Goal: Book appointment/travel/reservation

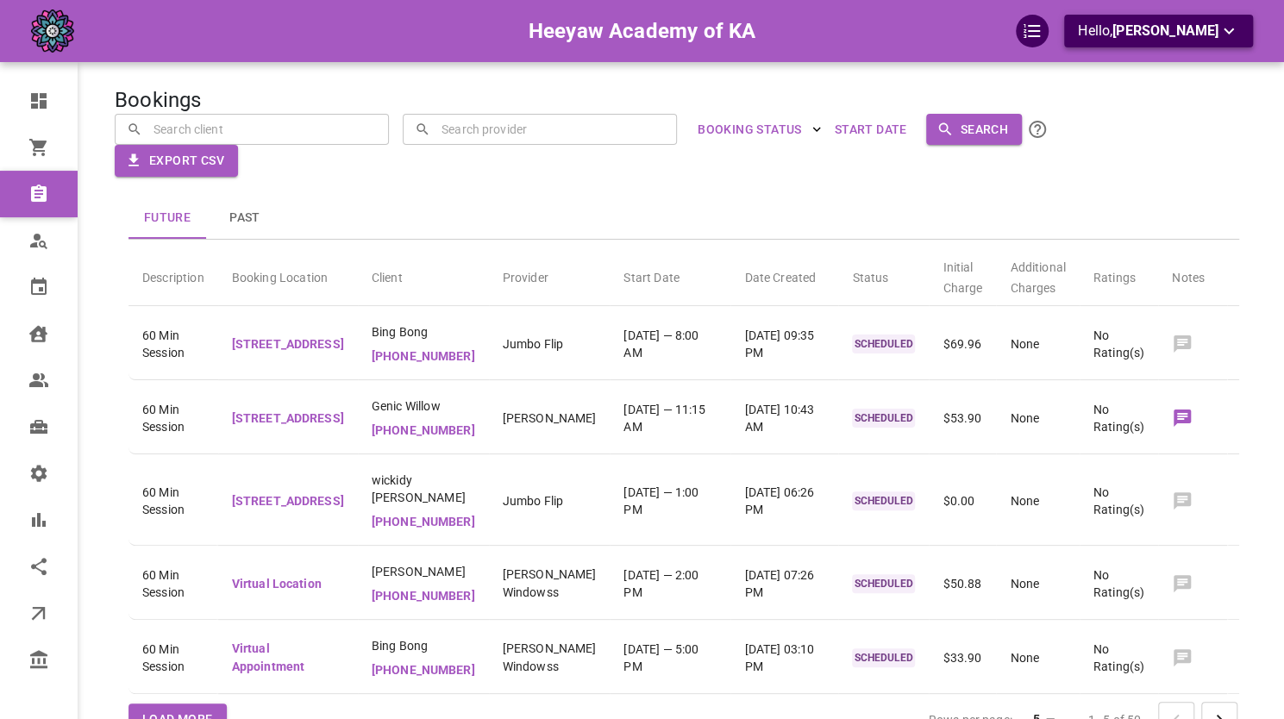
click at [1171, 23] on span "[PERSON_NAME]" at bounding box center [1165, 30] width 106 height 16
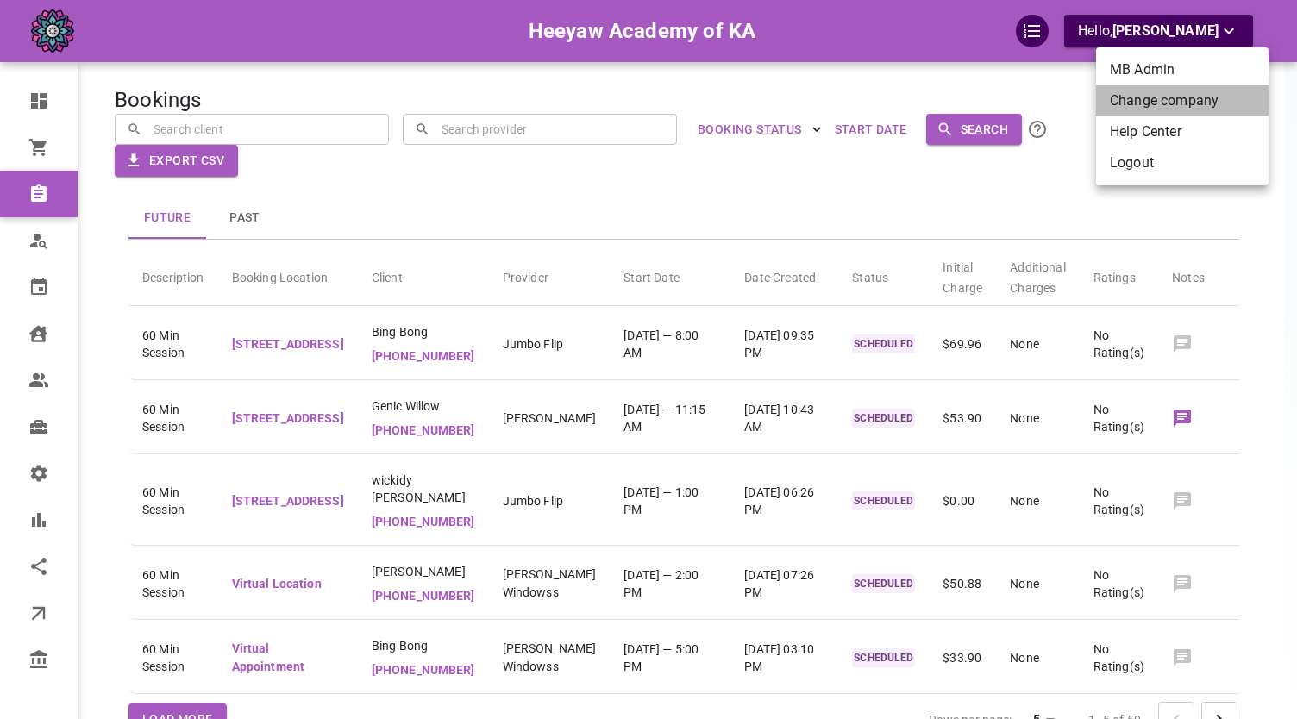
click at [1153, 110] on li "Change company" at bounding box center [1182, 100] width 172 height 31
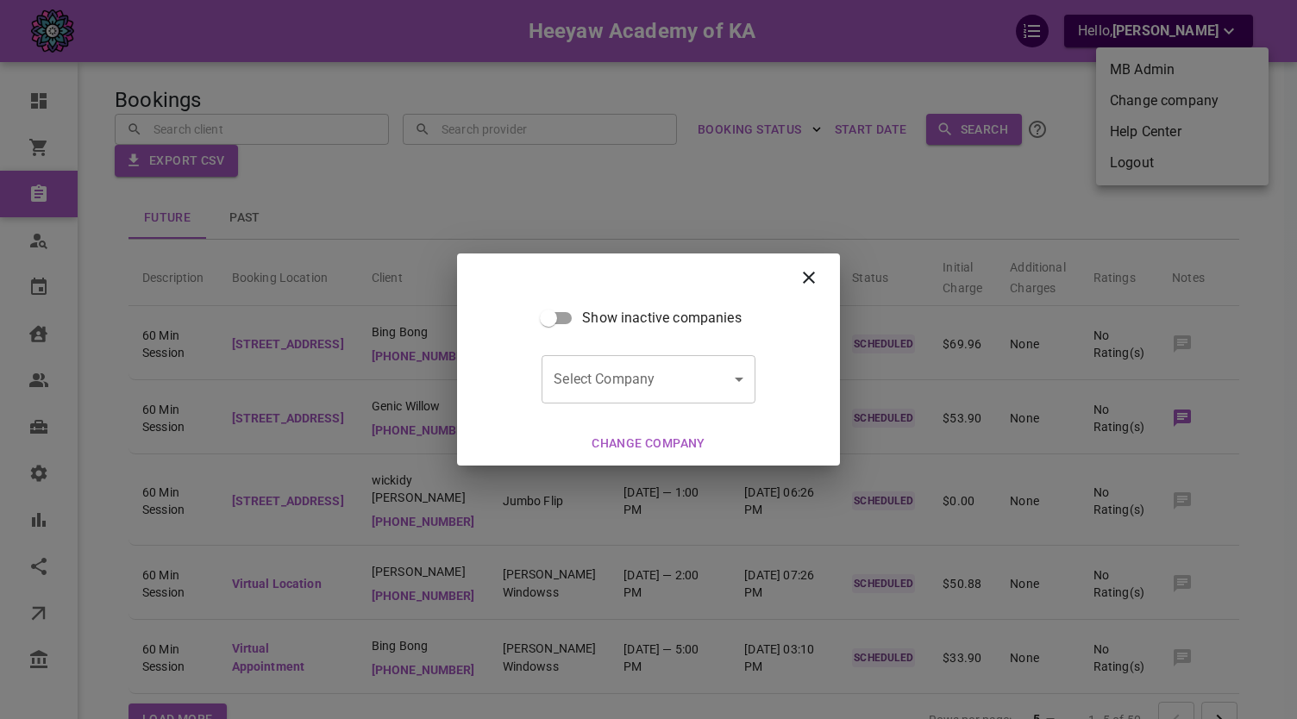
click at [824, 277] on h2 at bounding box center [648, 278] width 383 height 48
click at [809, 277] on icon at bounding box center [809, 278] width 12 height 12
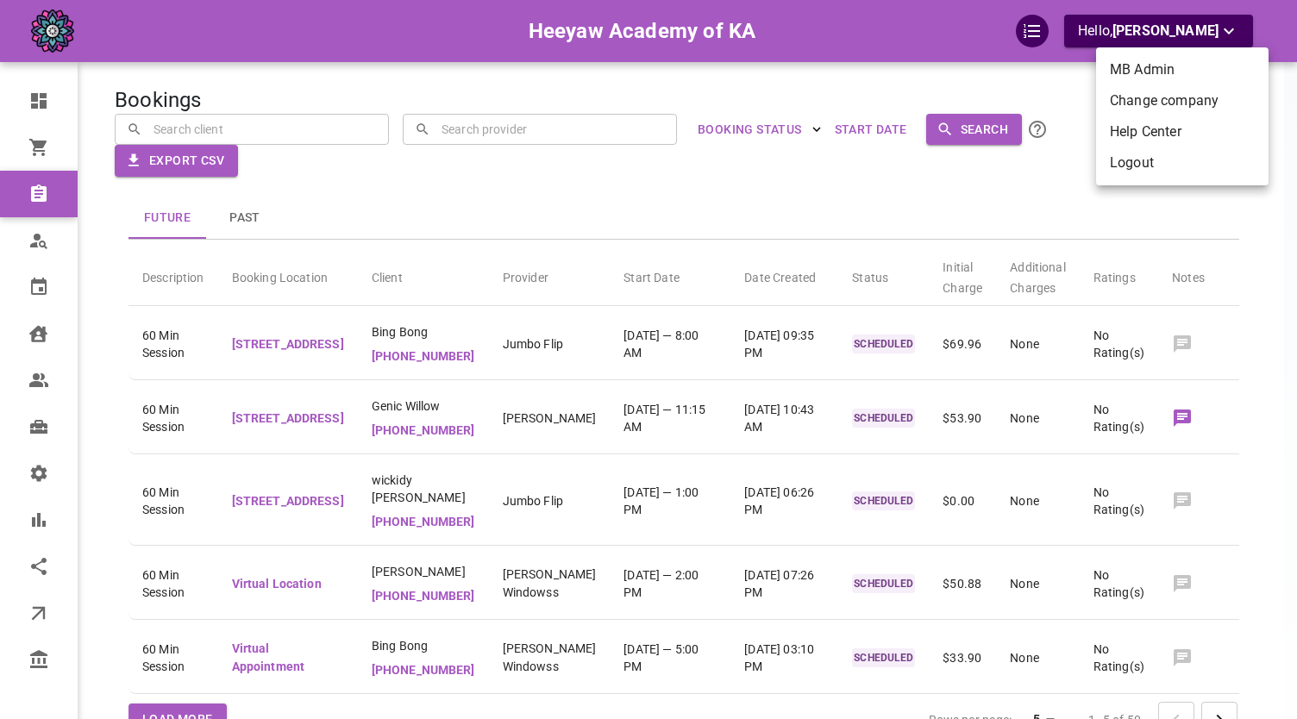
click at [460, 166] on div at bounding box center [648, 359] width 1297 height 719
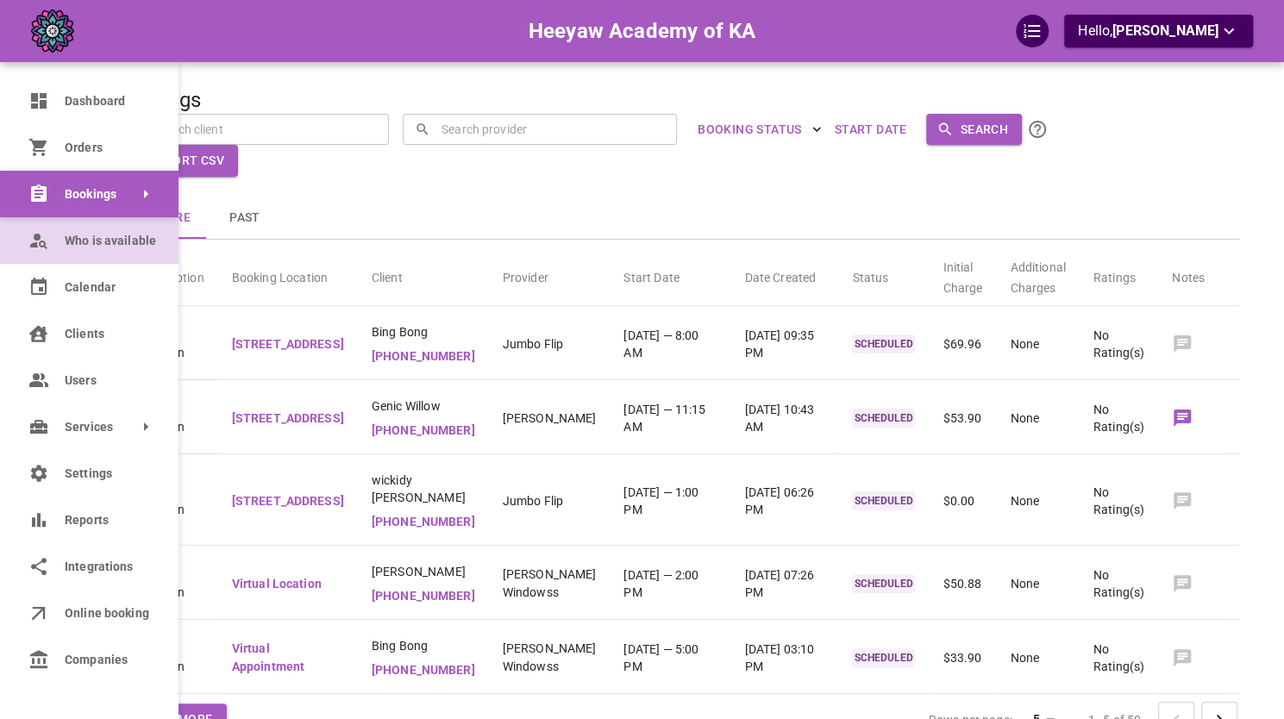
click at [100, 237] on span "Who is available" at bounding box center [109, 241] width 88 height 18
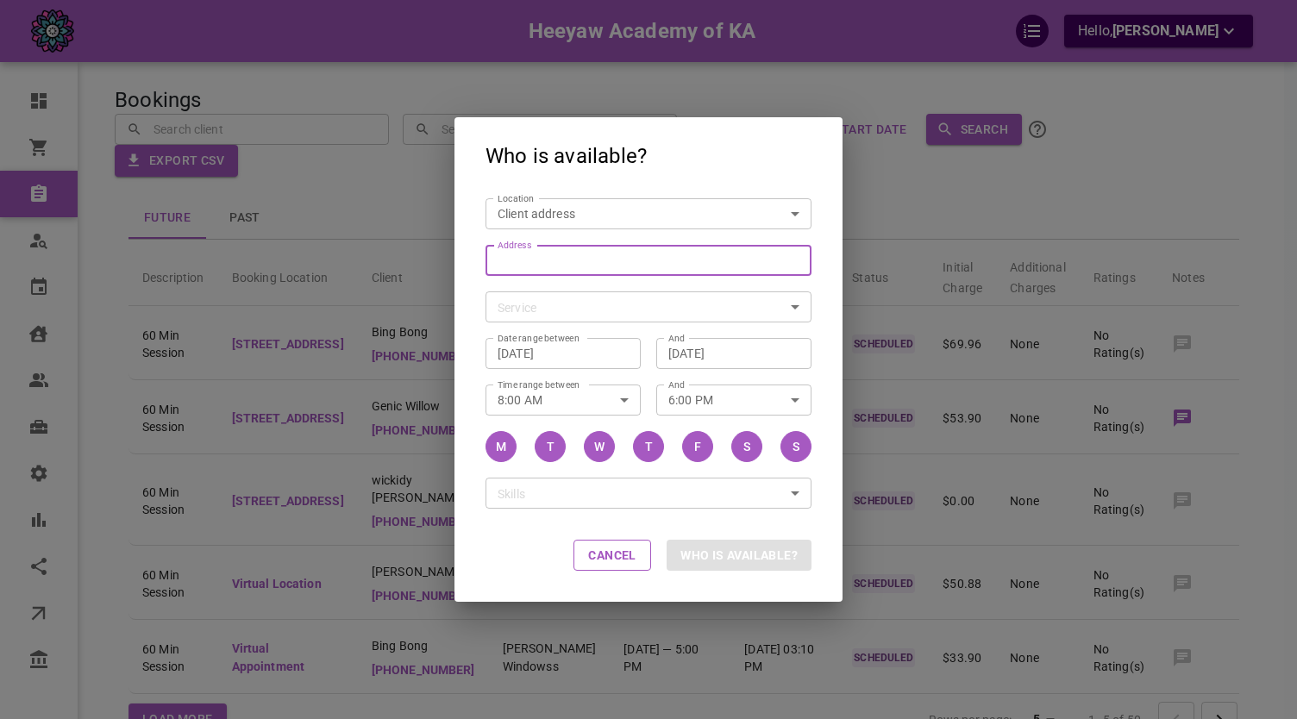
click at [581, 251] on input "Address Address" at bounding box center [639, 260] width 299 height 22
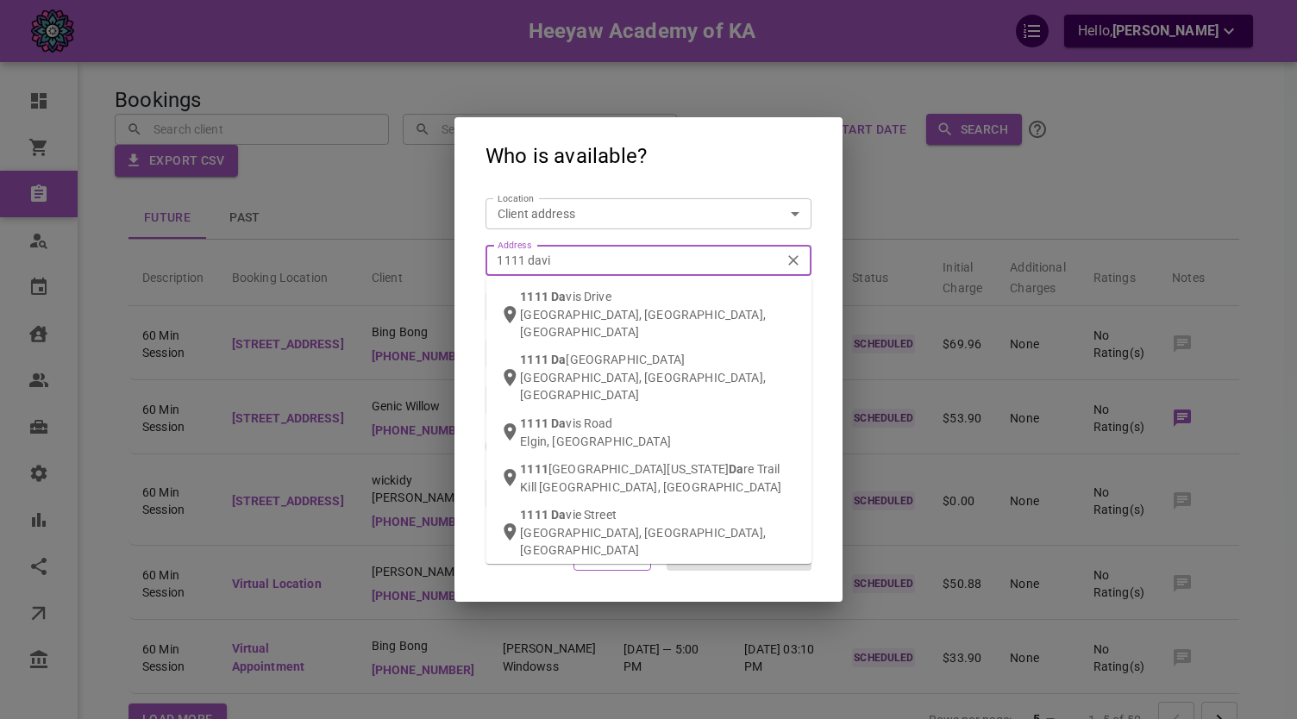
type input "1111 [PERSON_NAME]"
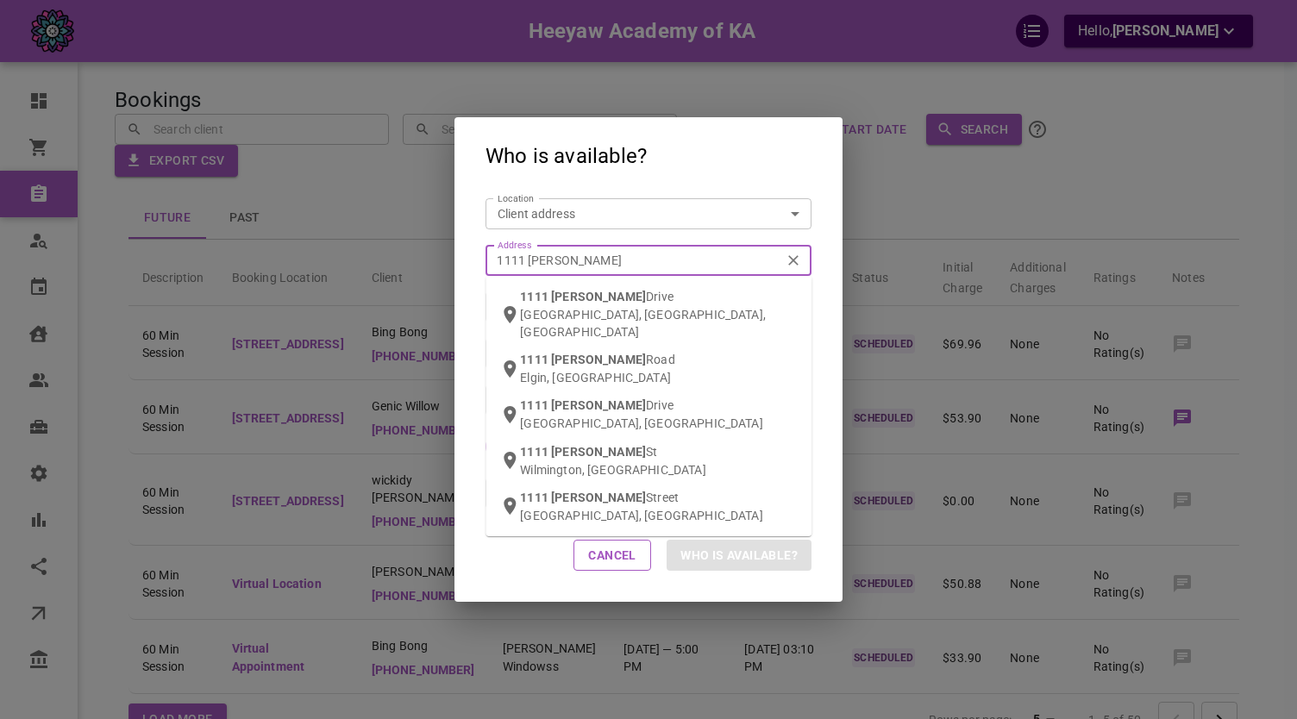
click at [577, 294] on span "[PERSON_NAME]" at bounding box center [598, 297] width 95 height 14
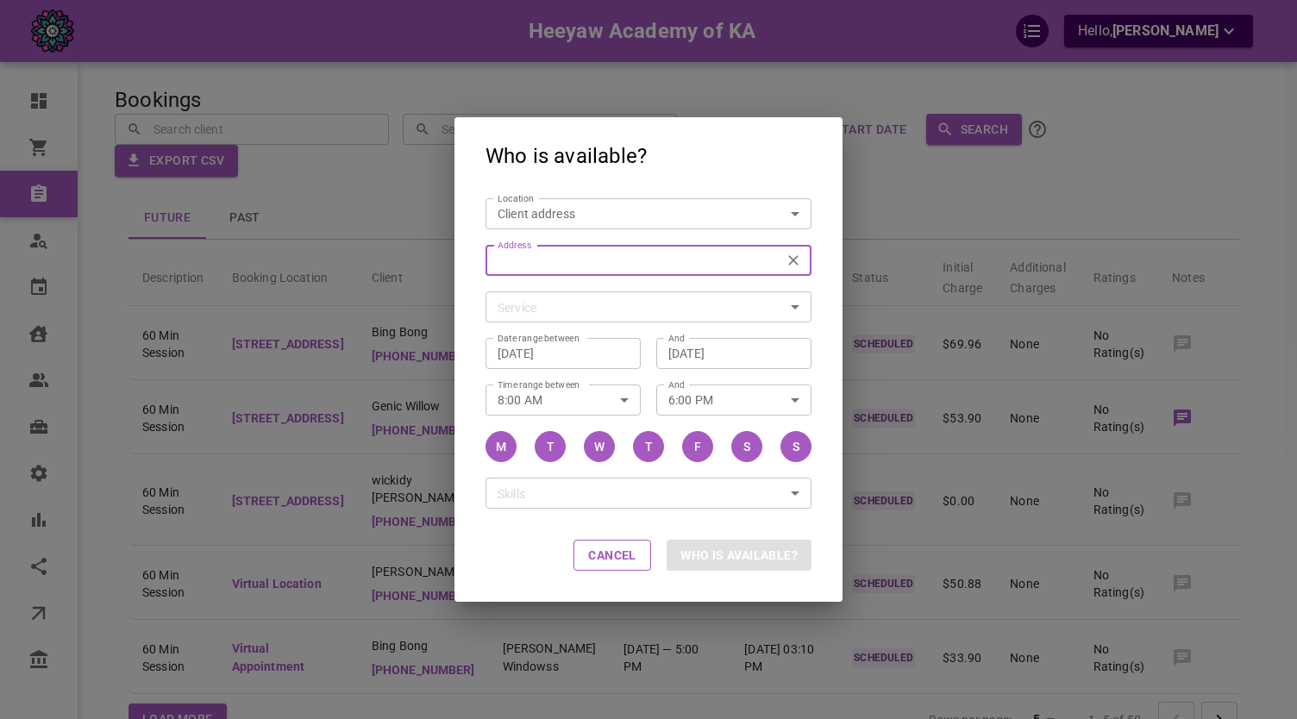
click at [576, 307] on input "Service" at bounding box center [634, 308] width 287 height 22
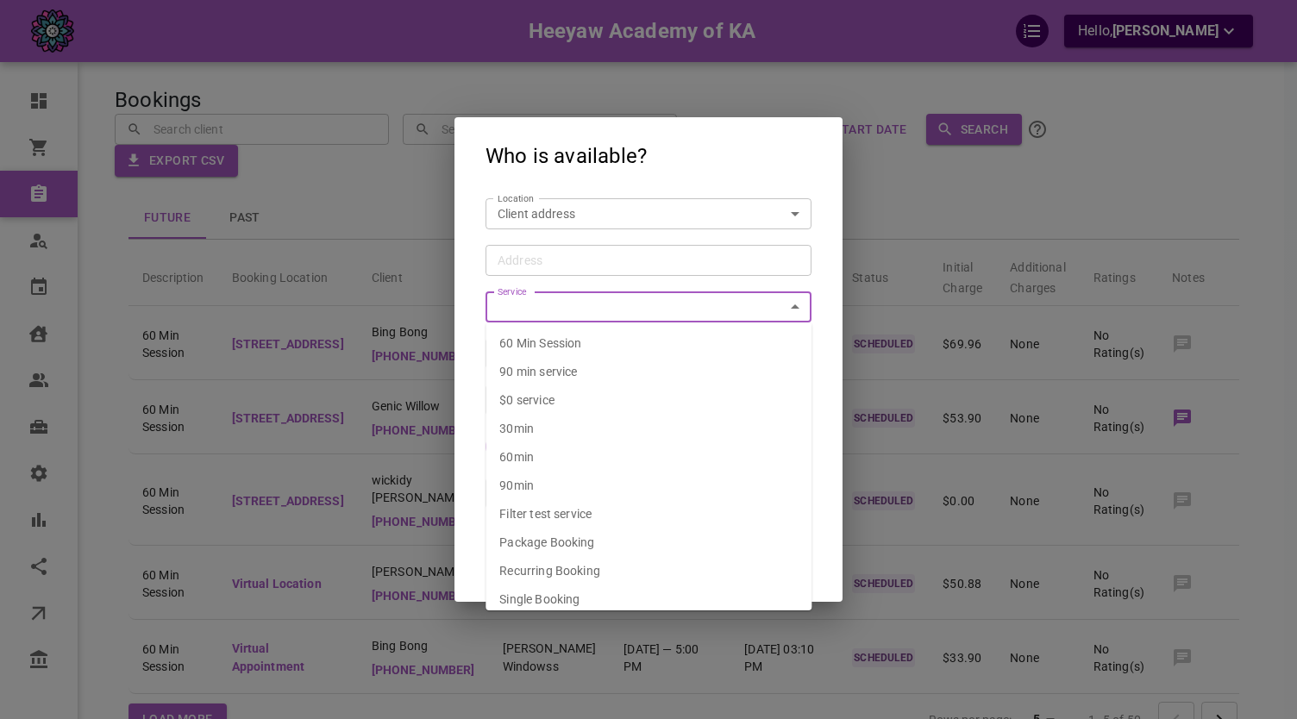
click at [576, 353] on li "60 Min Session" at bounding box center [648, 343] width 326 height 28
type input "[STREET_ADDRESS][PERSON_NAME]"
type input "60 Min Session"
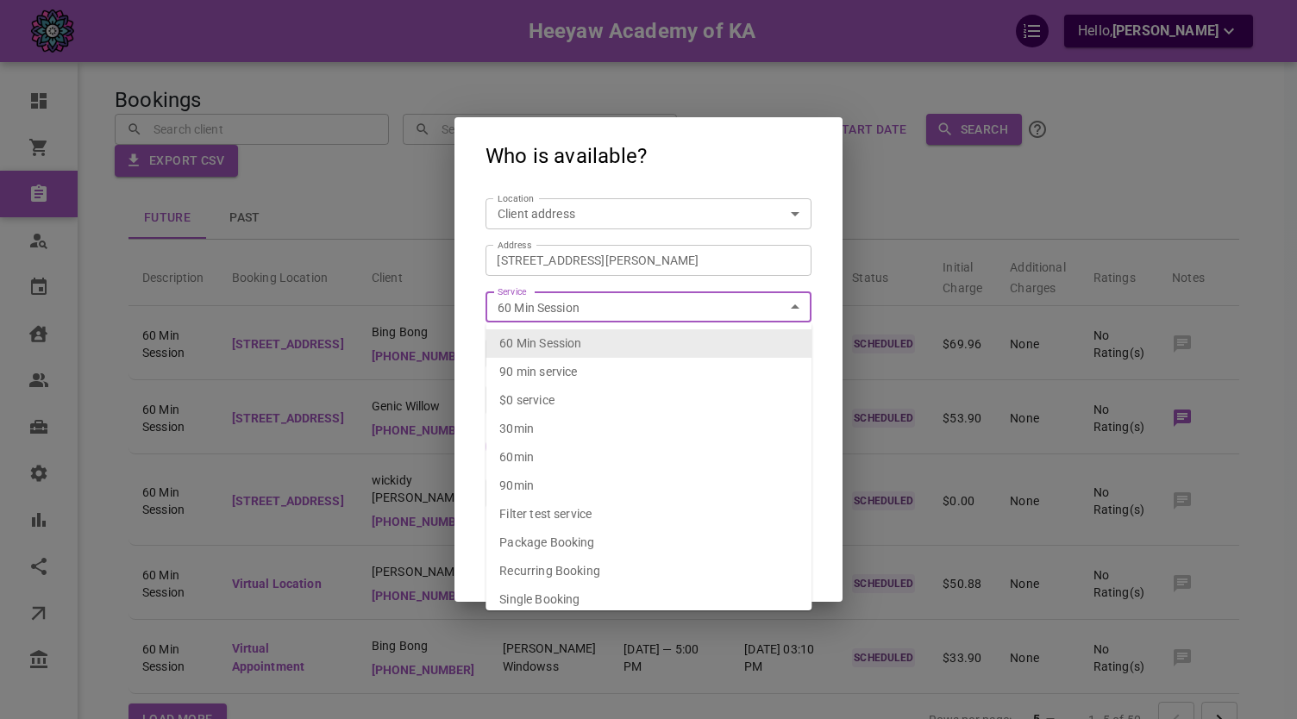
click at [587, 334] on li "60 Min Session" at bounding box center [648, 343] width 326 height 28
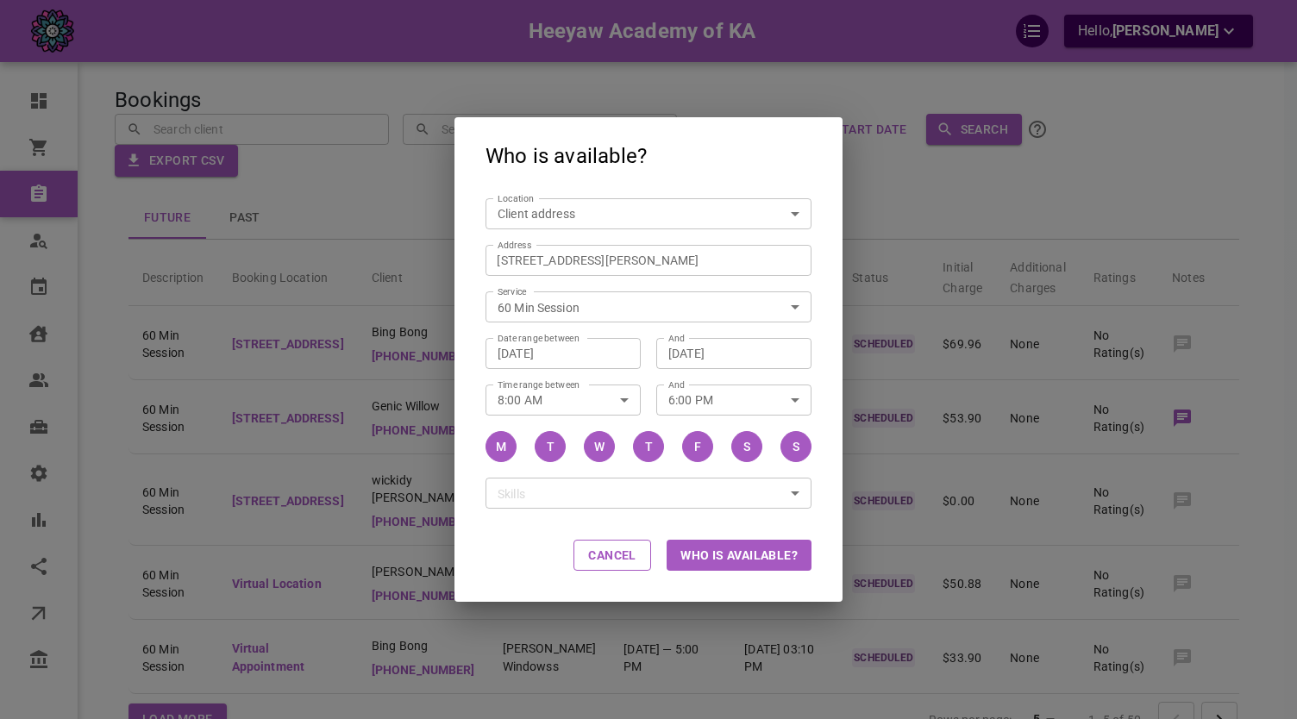
click at [648, 380] on div "And 6:00 PM And" at bounding box center [726, 392] width 171 height 47
click at [739, 552] on button "Who is available?" at bounding box center [739, 555] width 145 height 31
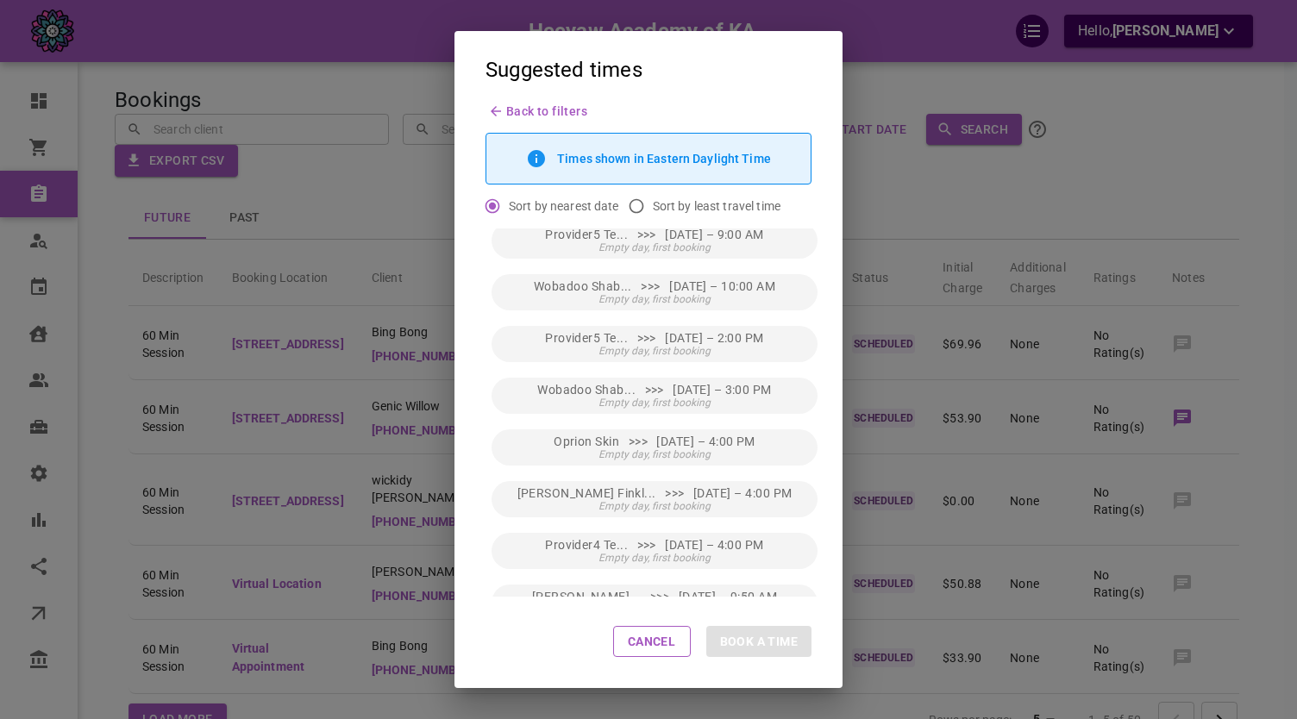
scroll to position [398, 0]
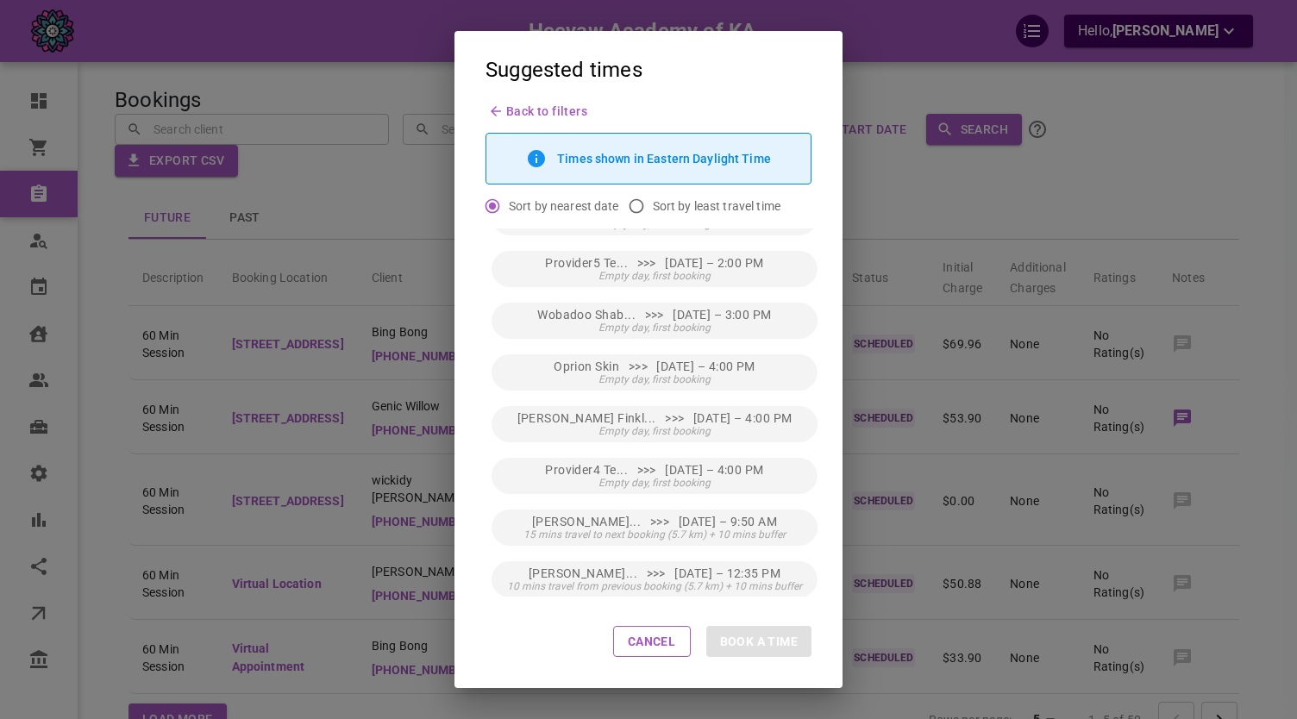
click at [634, 200] on input "Sort by least travel time" at bounding box center [636, 206] width 33 height 33
radio input "true"
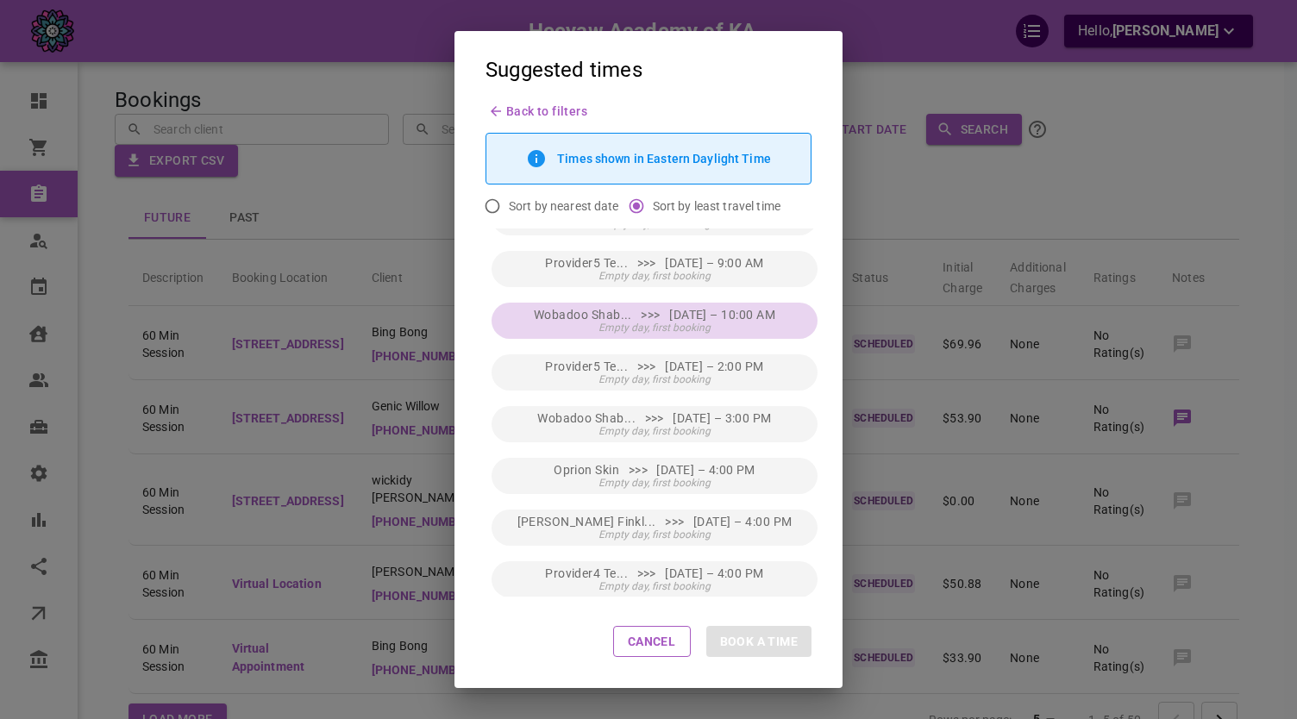
scroll to position [0, 0]
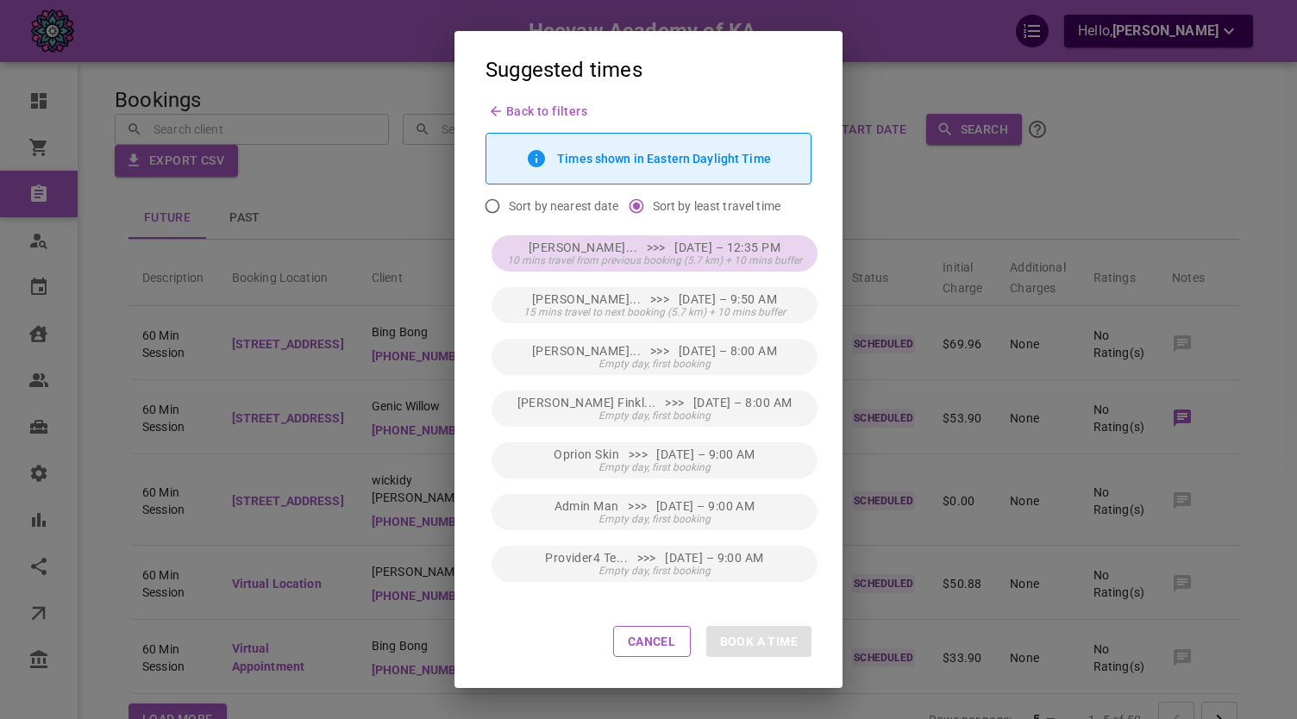
click at [679, 262] on span "10 mins travel from previous booking (5.7 km) + 10 mins buffer" at bounding box center [654, 260] width 295 height 12
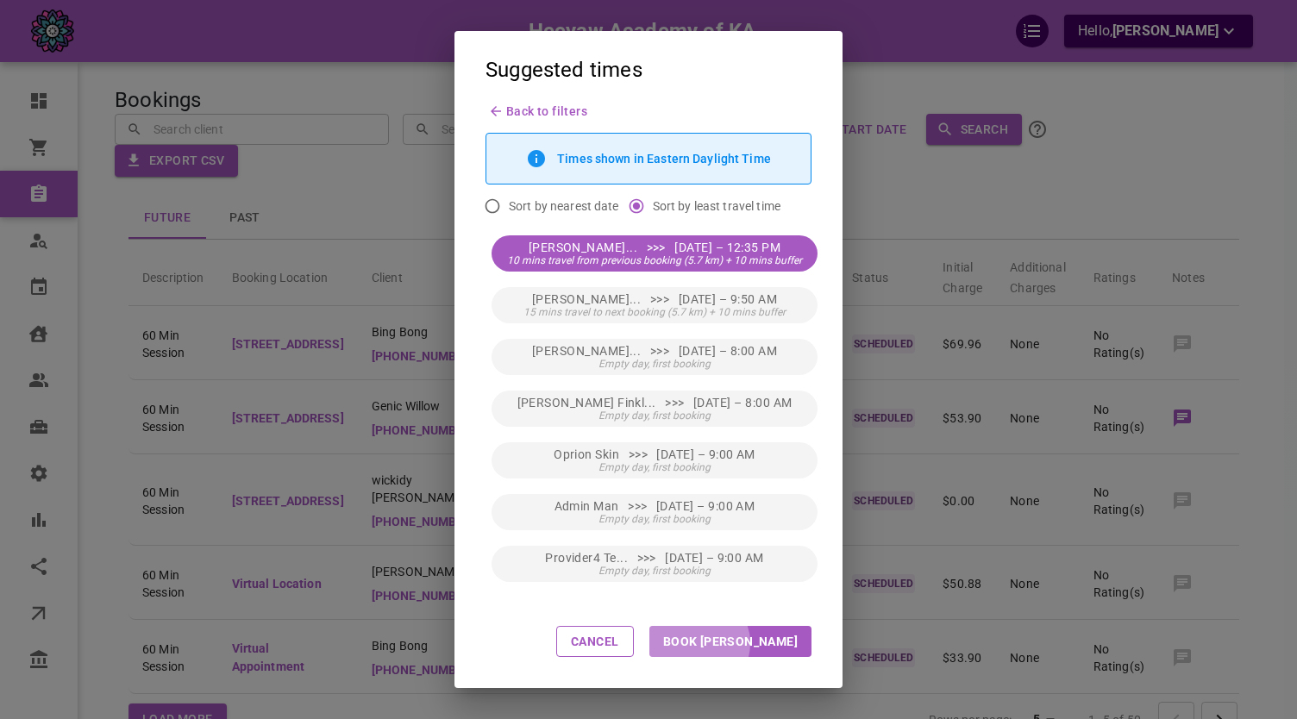
click at [762, 643] on button "Book [PERSON_NAME]" at bounding box center [730, 641] width 162 height 31
type input "[PERSON_NAME]"
type input "[DATE] 12:35 PM"
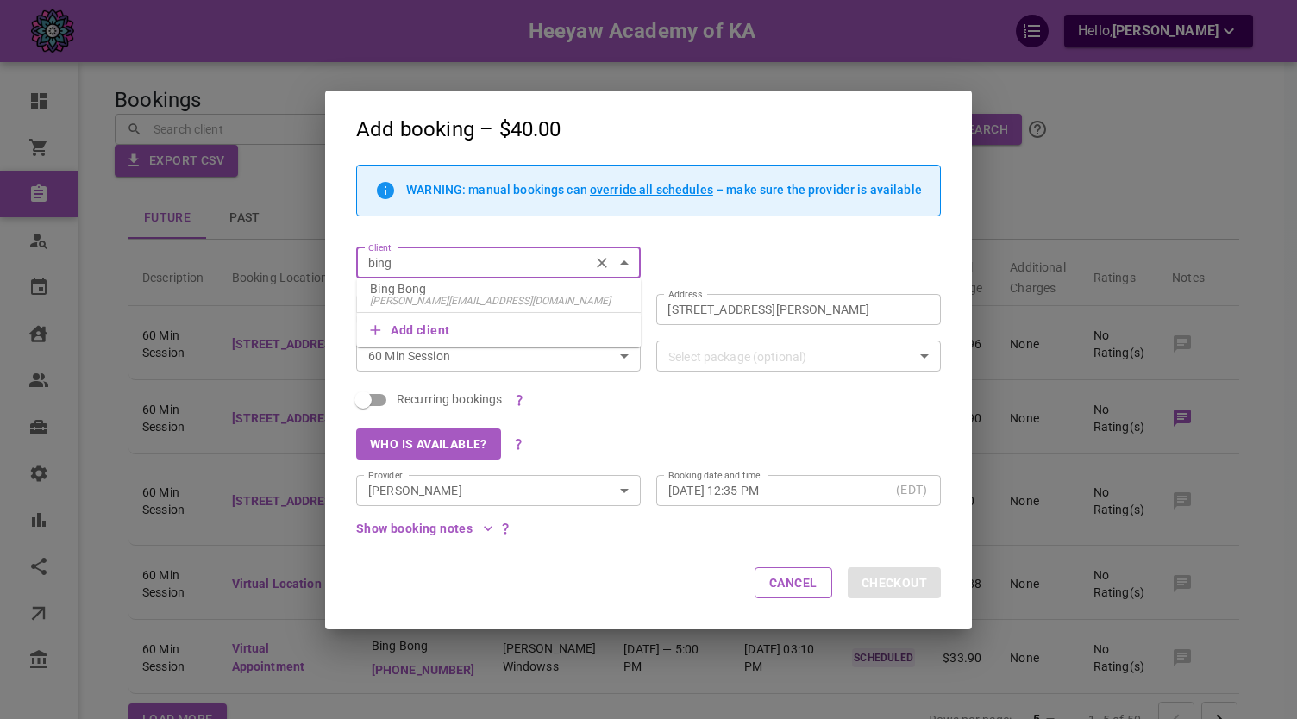
click at [541, 285] on p "Bing Bong" at bounding box center [498, 289] width 257 height 12
type input "Bing Bong"
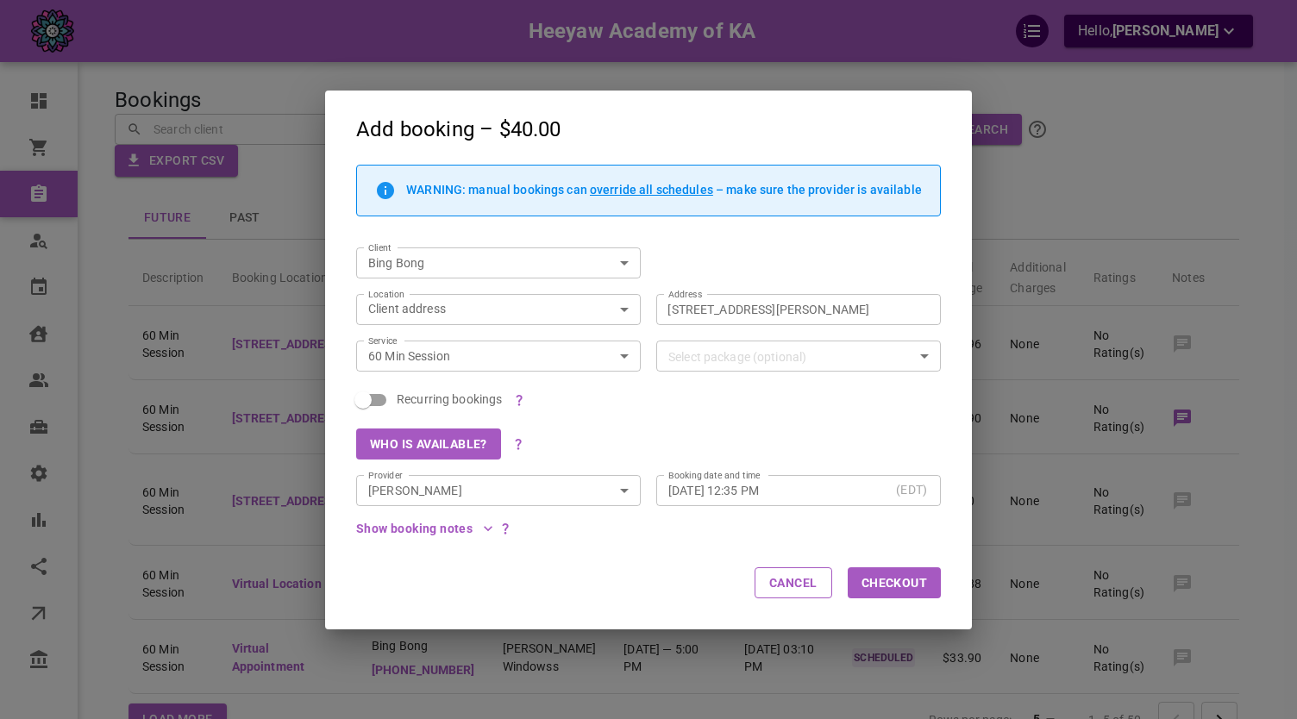
click at [861, 425] on div "Who is available?" at bounding box center [641, 436] width 600 height 47
click at [642, 189] on span "override all schedules" at bounding box center [651, 190] width 123 height 14
click at [609, 130] on h2 "Add booking – $40.00" at bounding box center [648, 128] width 647 height 74
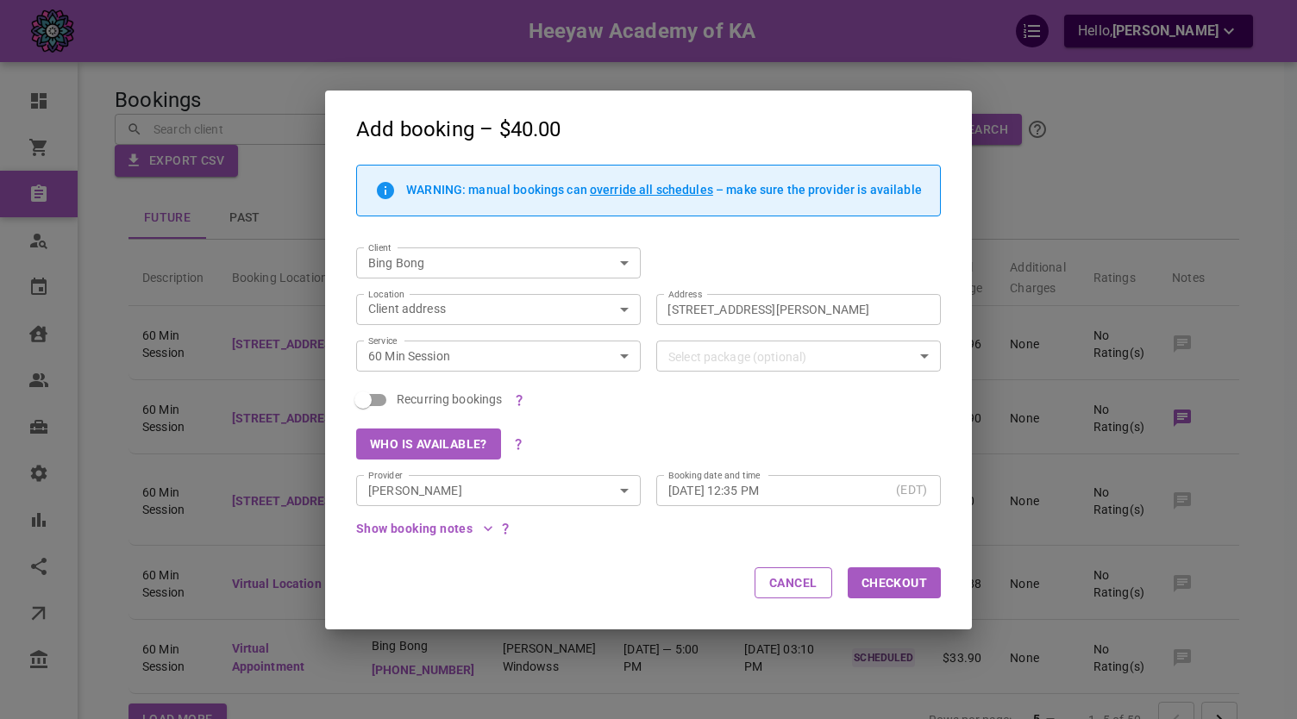
click at [597, 71] on div "Add booking – $40.00 WARNING: manual bookings can override all schedules – make…" at bounding box center [648, 359] width 1297 height 719
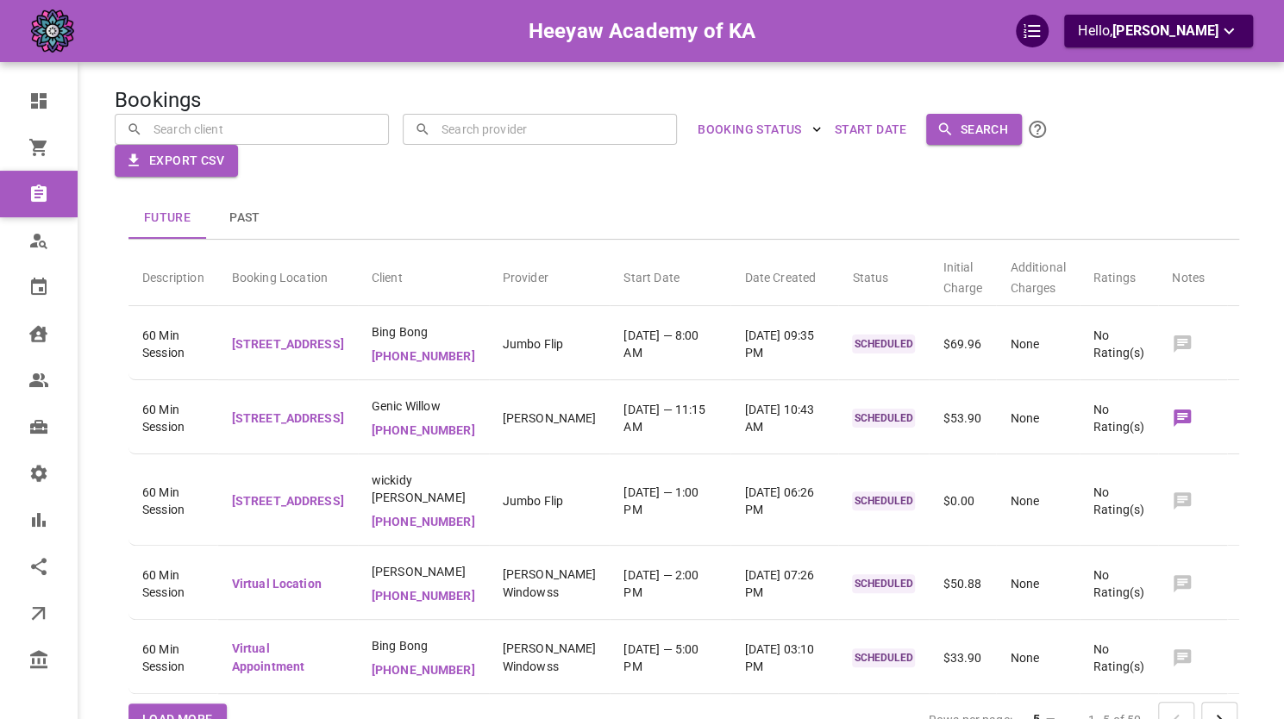
click at [624, 153] on div "Future Past Description Booking Location Client Provider Start Date Date Create…" at bounding box center [649, 435] width 1207 height 655
click at [478, 94] on div "​ ​ ​ ​" at bounding box center [382, 115] width 590 height 59
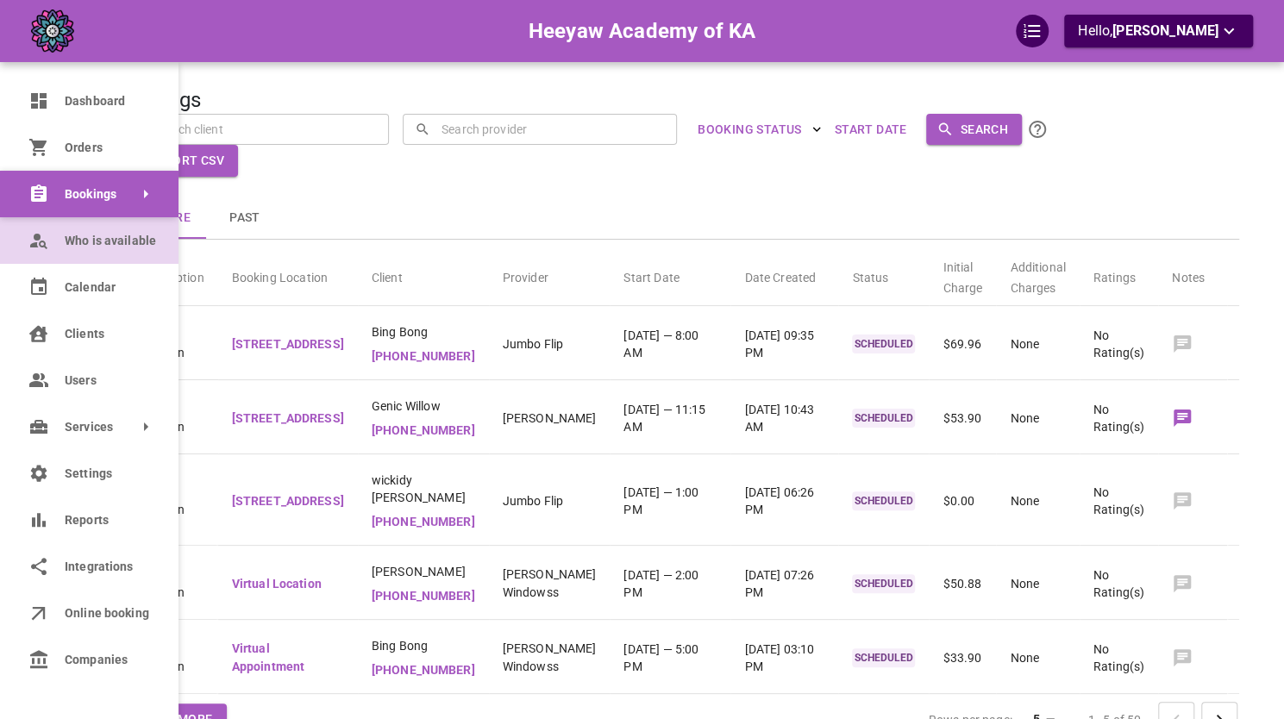
click at [36, 254] on link "Who is available" at bounding box center [89, 240] width 178 height 47
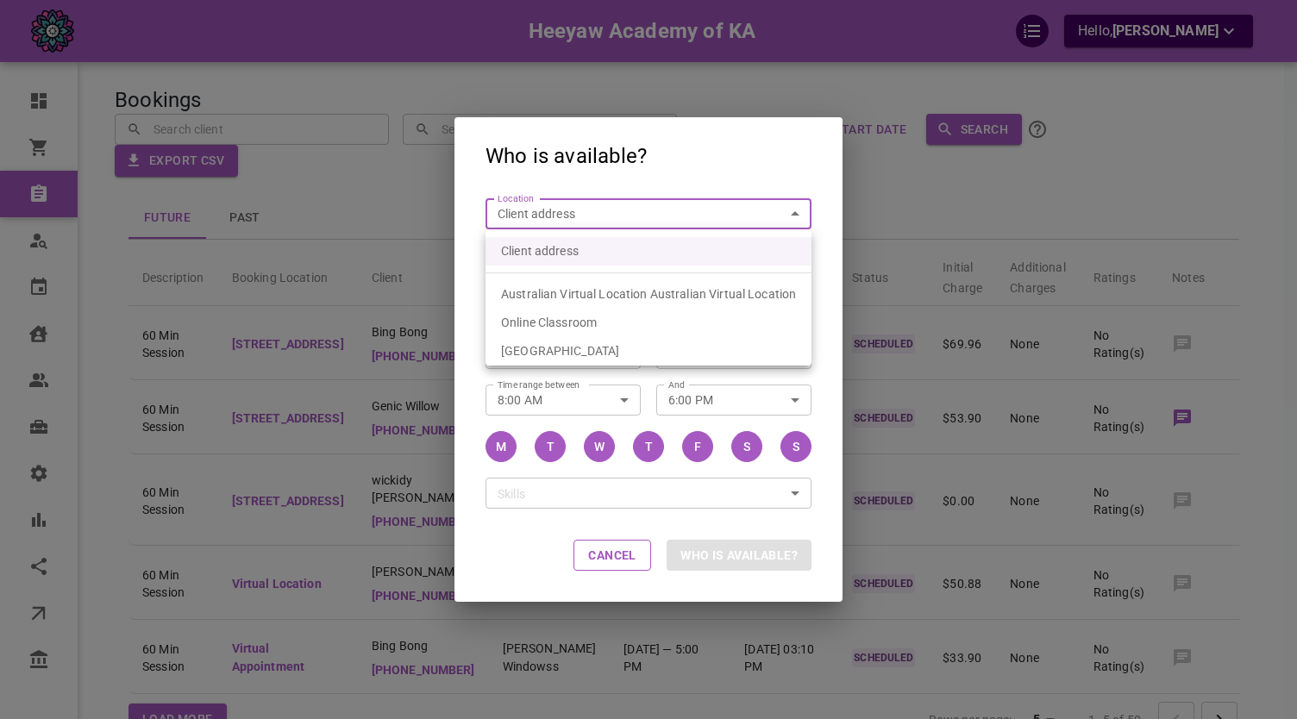
click at [590, 211] on body "Heeyaw Academy of KA Hello, [PERSON_NAME] Dashboard Orders Bookings Who is avai…" at bounding box center [648, 435] width 1297 height 871
click at [602, 328] on li "Online Classroom" at bounding box center [648, 323] width 326 height 28
type input "6f02a442-b665-432c-b8d1-2dbab1cd9d8a"
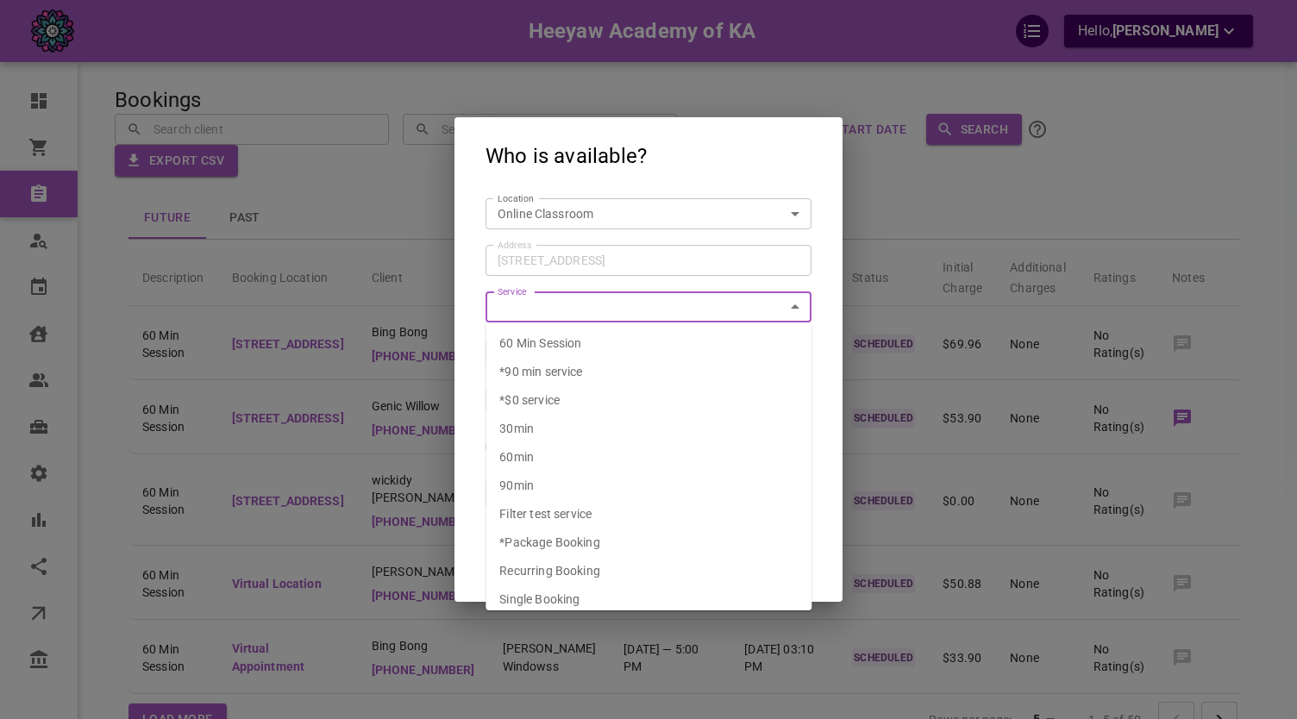
click at [578, 331] on li "60 Min Session" at bounding box center [648, 343] width 326 height 28
type input "60 Min Session"
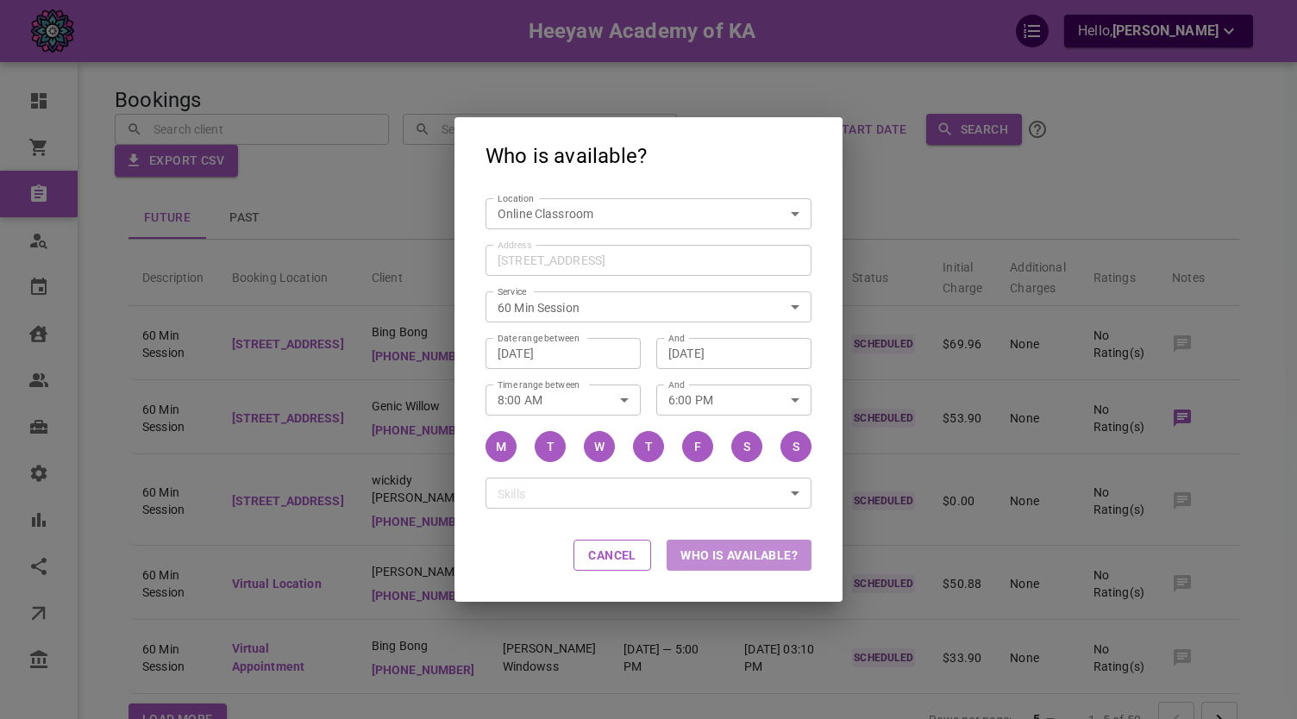
click at [761, 548] on button "Who is available?" at bounding box center [739, 555] width 145 height 31
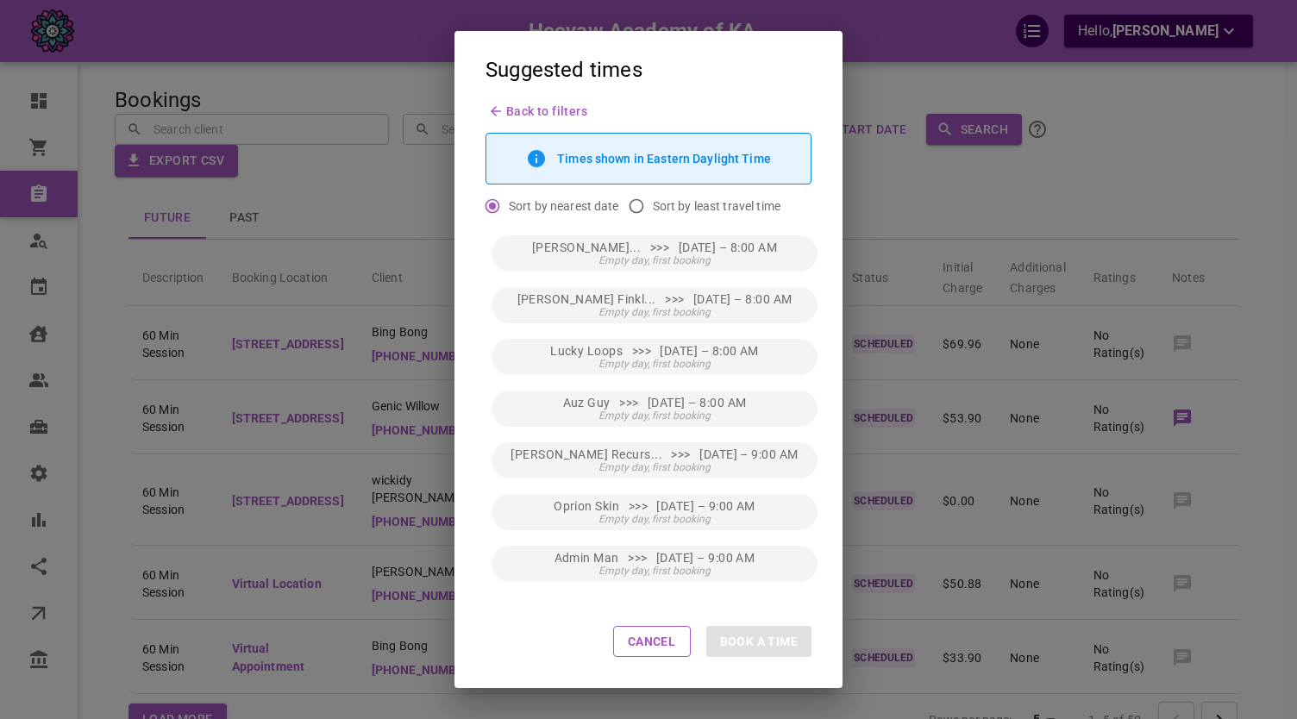
click at [635, 203] on input "Sort by least travel time" at bounding box center [636, 206] width 33 height 33
radio input "true"
click at [527, 113] on span "Back to filters" at bounding box center [546, 111] width 81 height 14
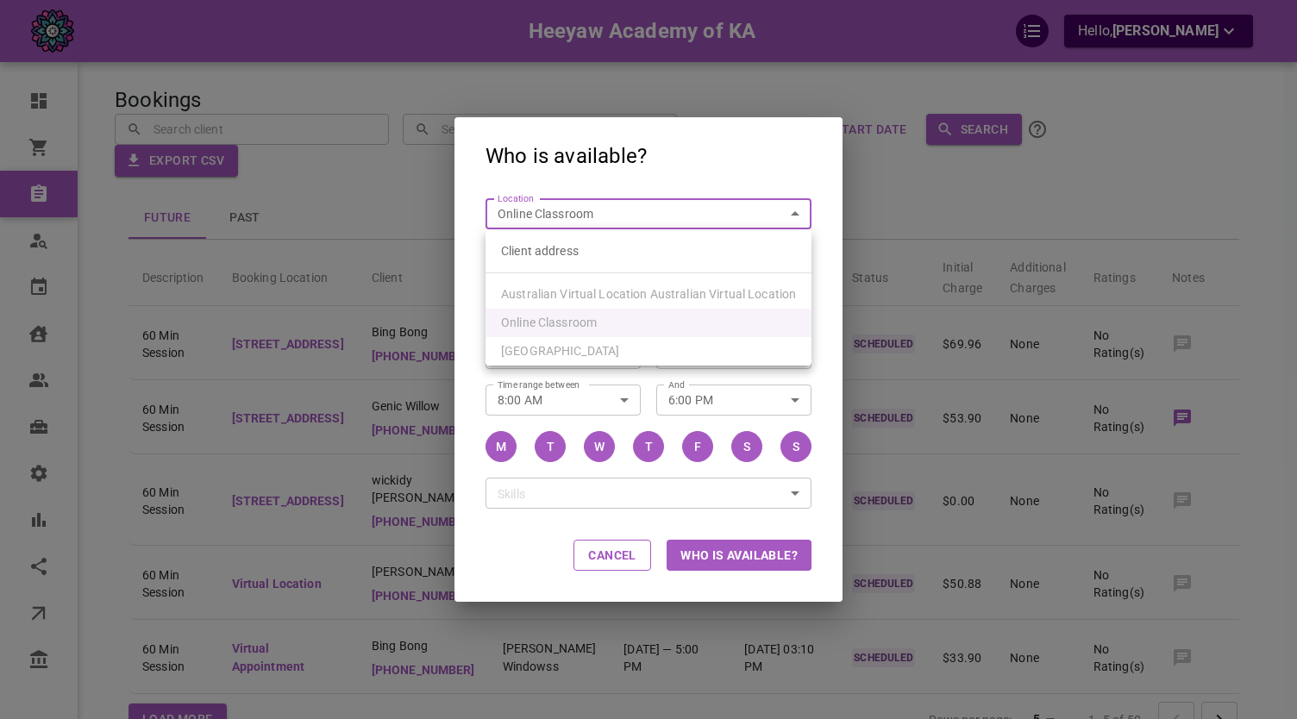
click at [564, 220] on body "Heeyaw Academy of KA Hello, [PERSON_NAME] Dashboard Orders Bookings Who is avai…" at bounding box center [648, 435] width 1297 height 871
click at [550, 259] on li "Client address" at bounding box center [648, 251] width 326 height 28
type input "customerLocation"
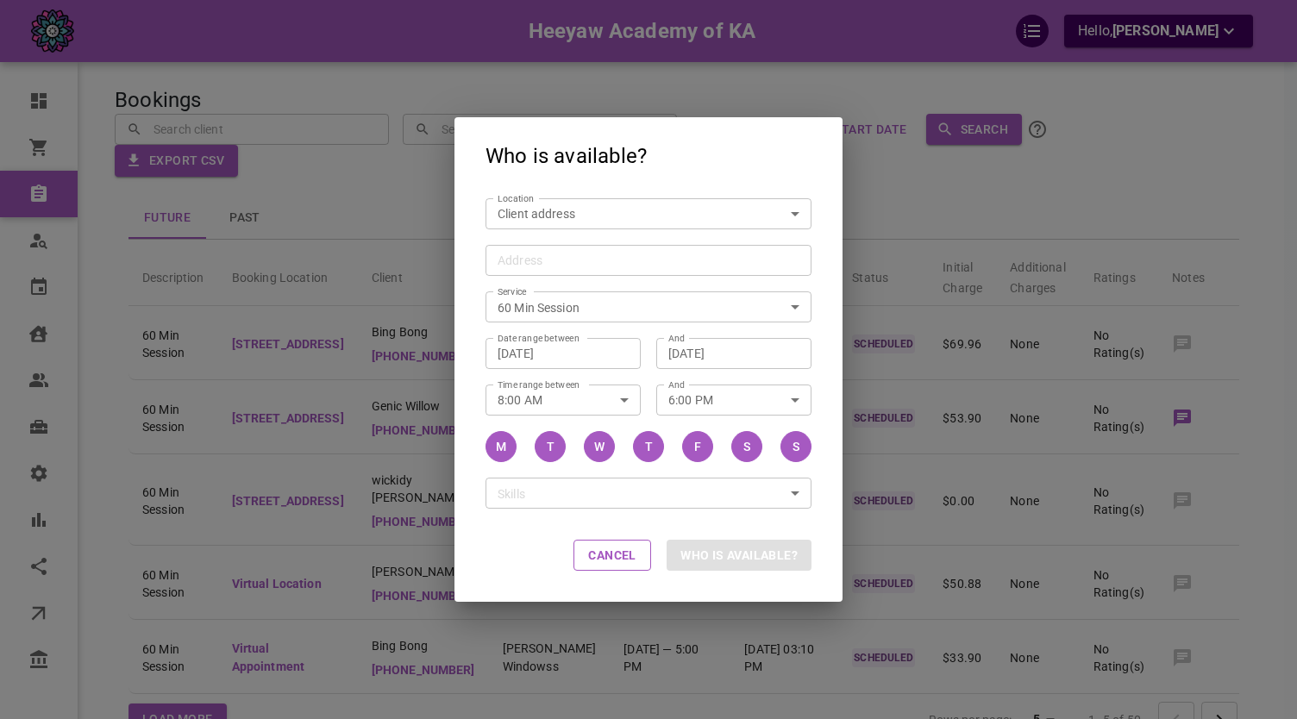
click at [542, 280] on div "Service 60 Min Session Service" at bounding box center [640, 299] width 341 height 47
click at [536, 270] on input "Address Address" at bounding box center [639, 260] width 299 height 22
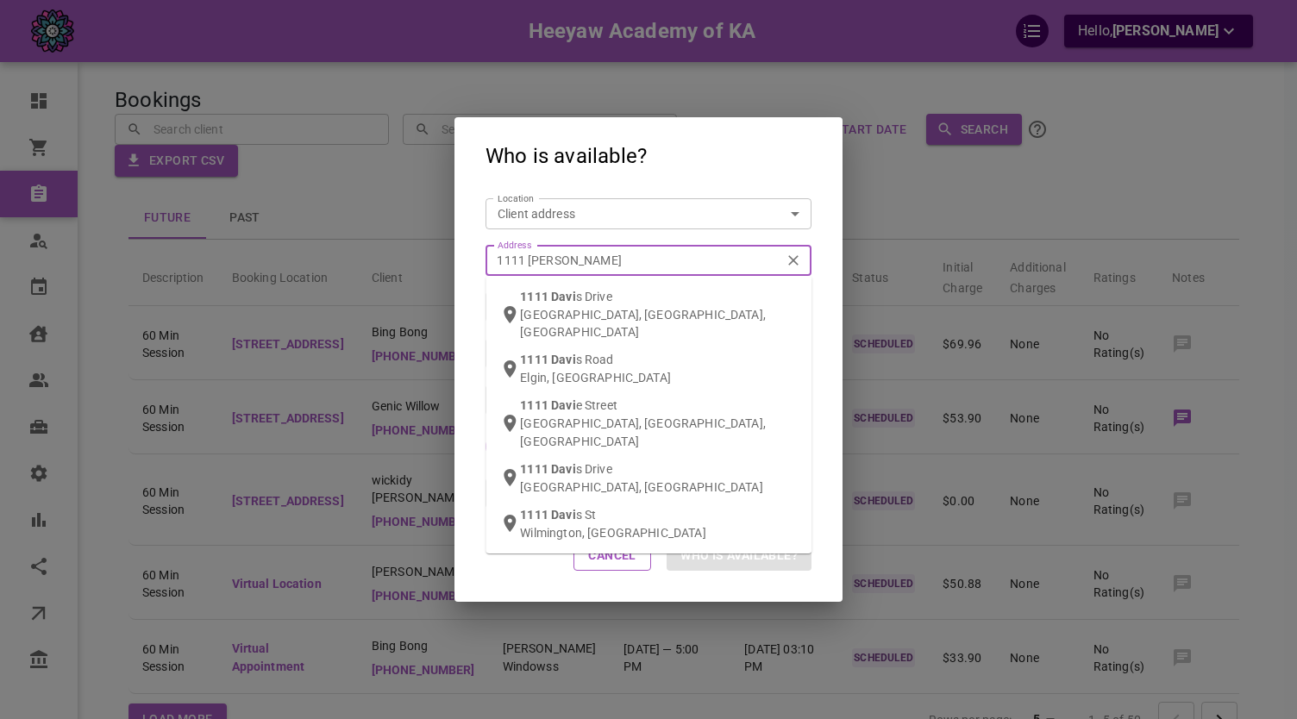
type input "1111 davisd"
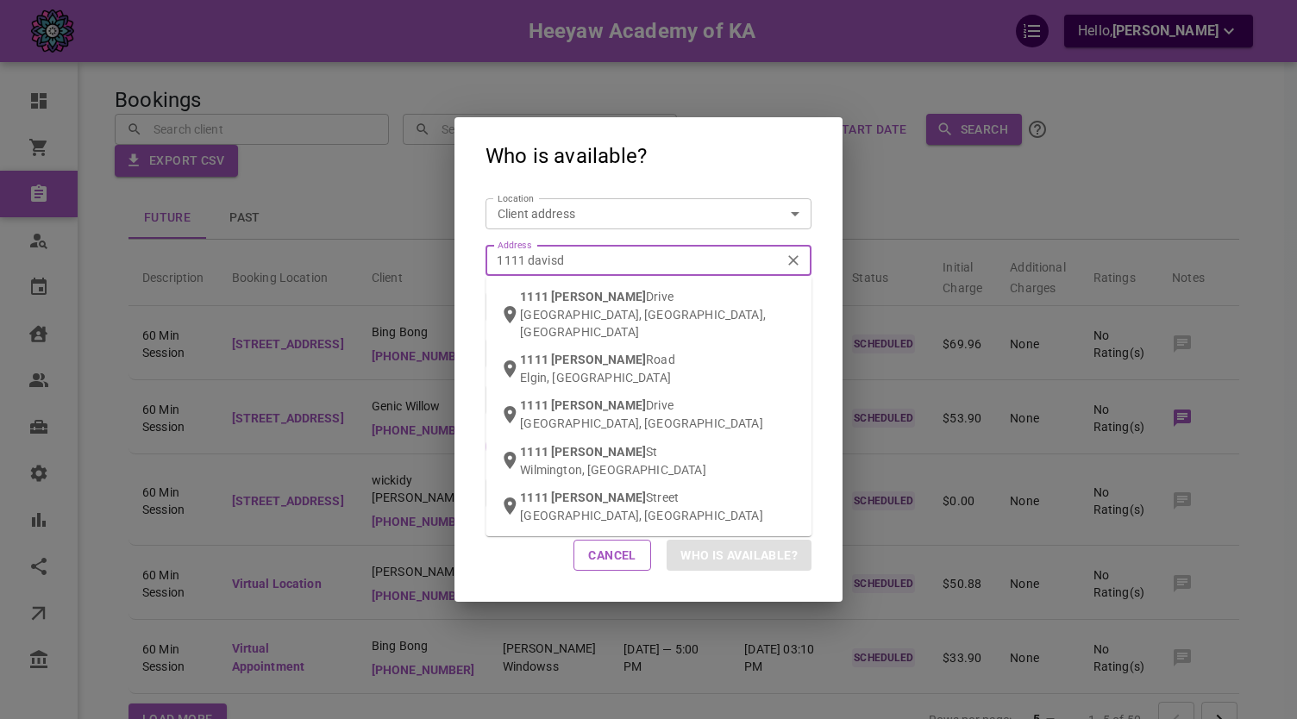
click at [554, 305] on div "[STREET_ADDRESS][PERSON_NAME]" at bounding box center [659, 314] width 278 height 53
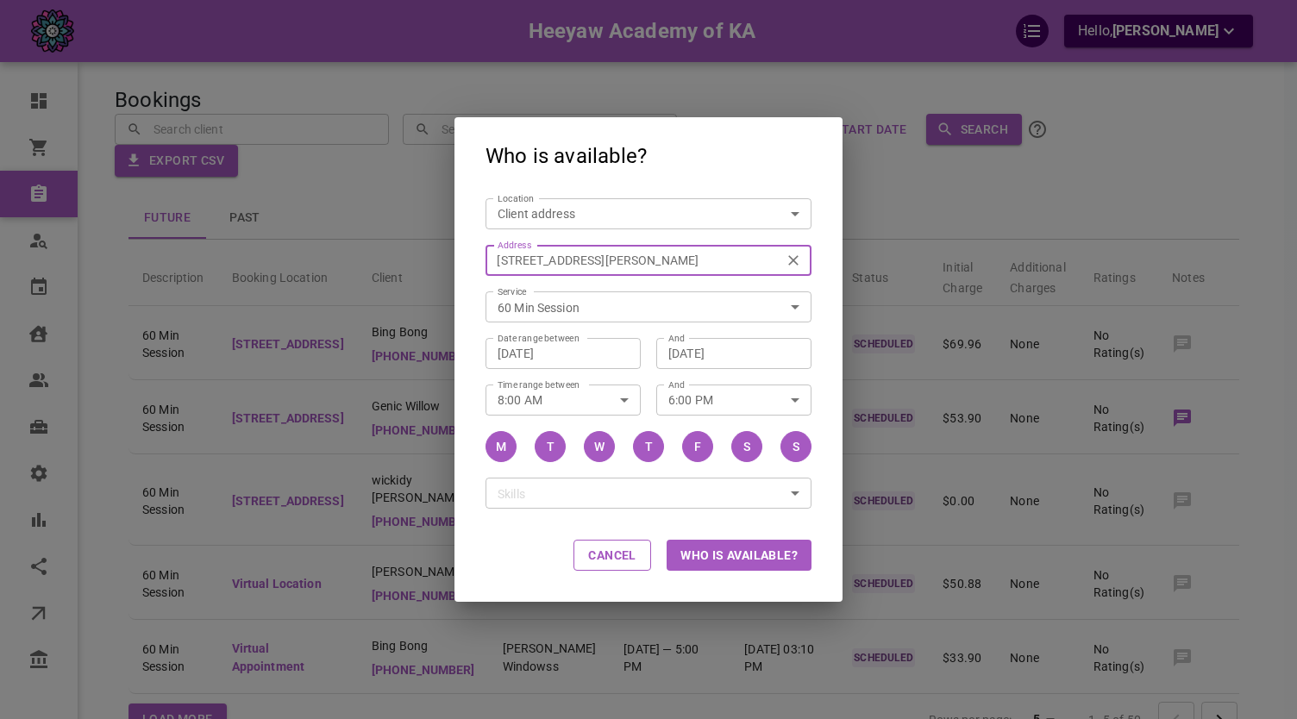
type input "[STREET_ADDRESS][PERSON_NAME]"
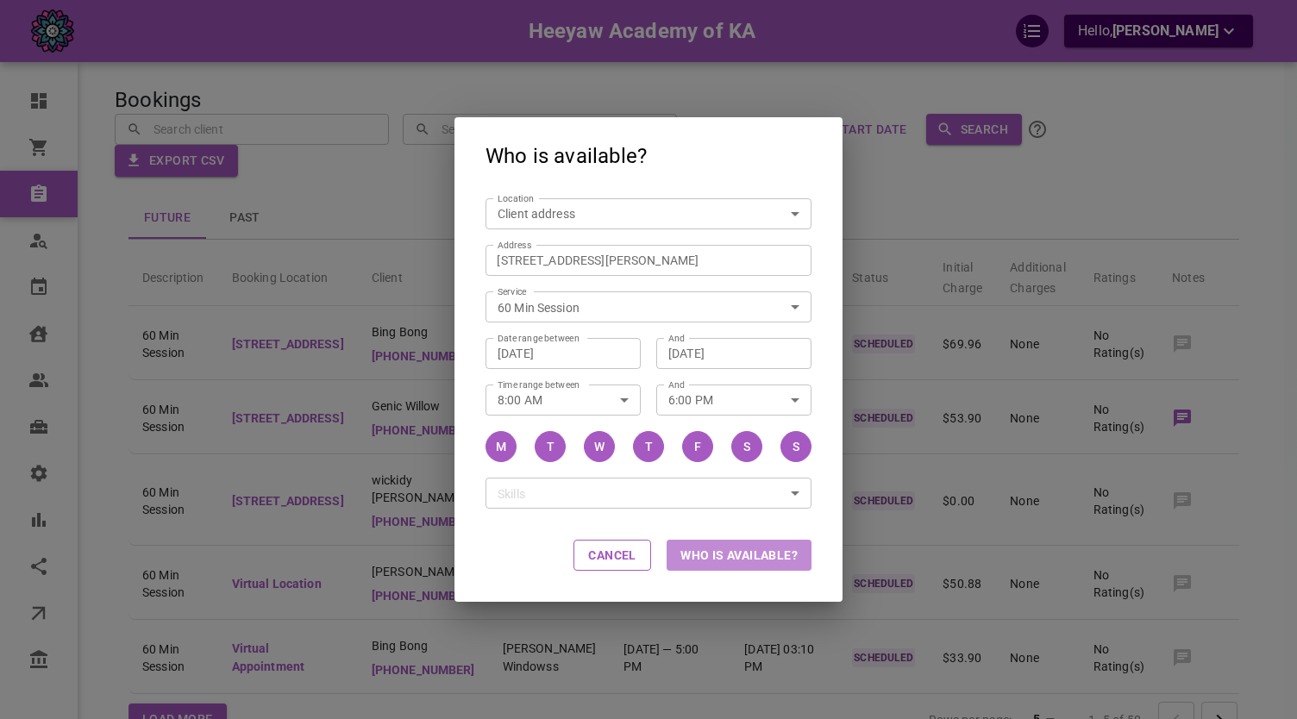
click at [739, 565] on button "Who is available?" at bounding box center [739, 555] width 145 height 31
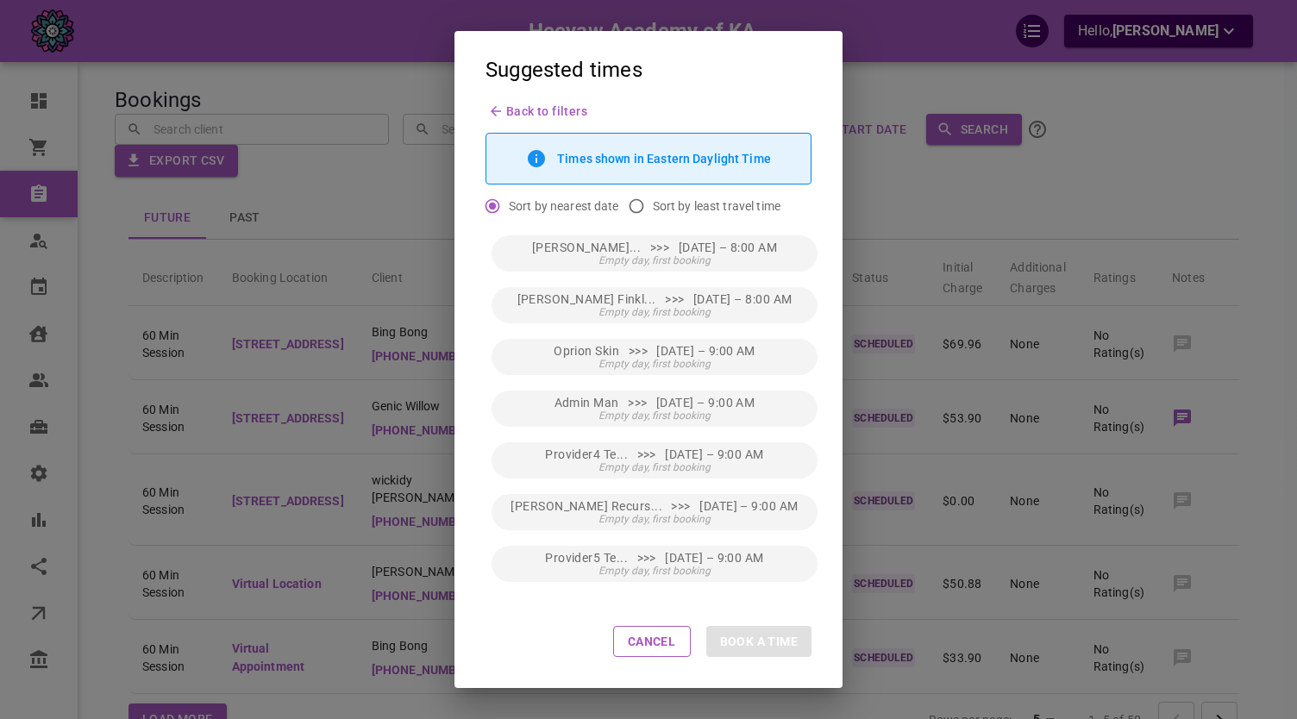
click at [636, 209] on input "Sort by least travel time" at bounding box center [636, 206] width 33 height 33
radio input "true"
